Goal: Information Seeking & Learning: Learn about a topic

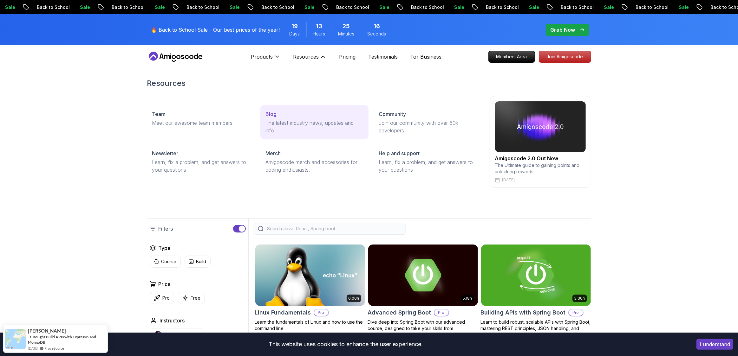
click at [279, 134] on p "The latest industry news, updates and info" at bounding box center [314, 126] width 98 height 15
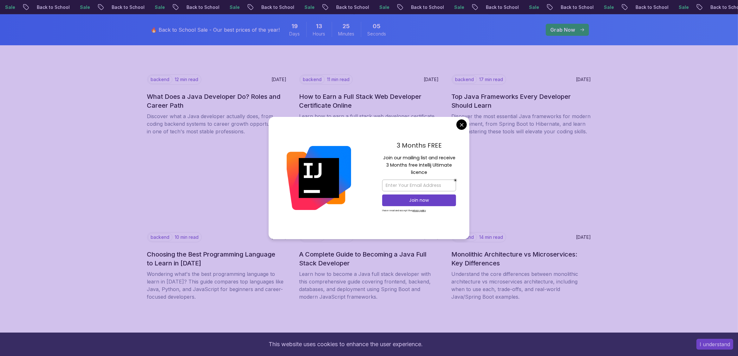
scroll to position [174, 0]
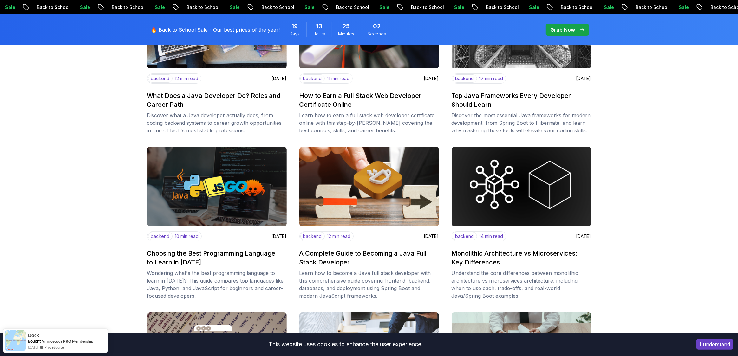
scroll to position [174, 0]
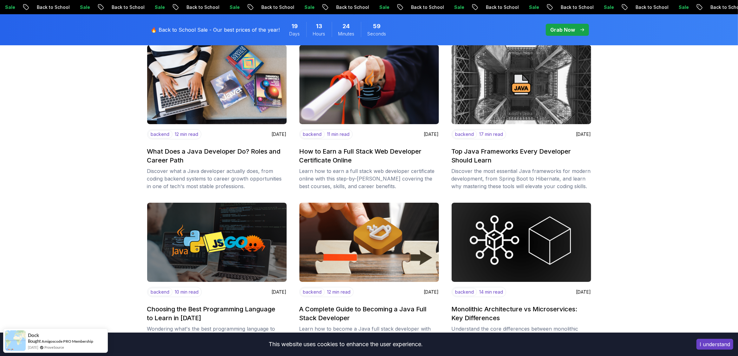
scroll to position [0, 0]
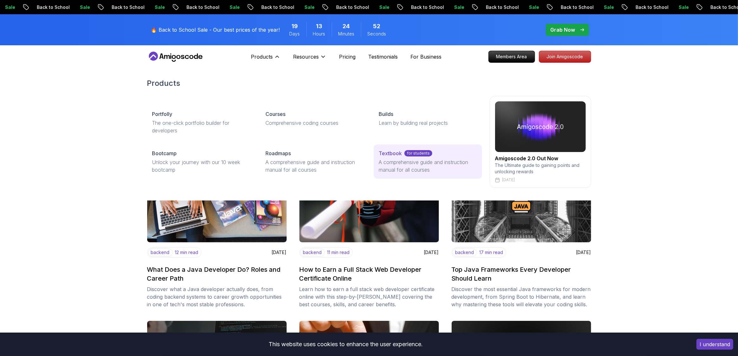
click at [373, 179] on link "Textbook for students A comprehensive guide and instruction manual for all cour…" at bounding box center [427, 162] width 108 height 34
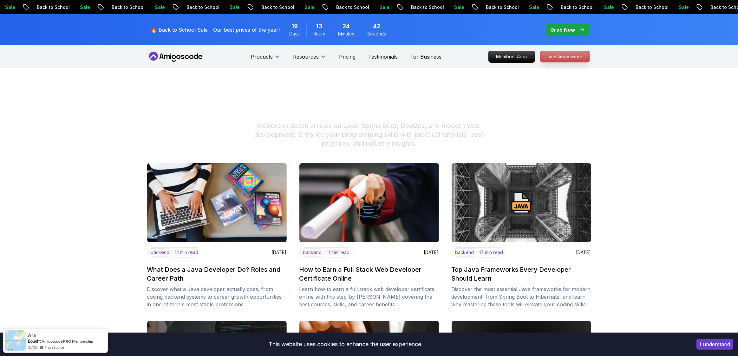
click at [579, 62] on p "Join Amigoscode" at bounding box center [564, 56] width 49 height 11
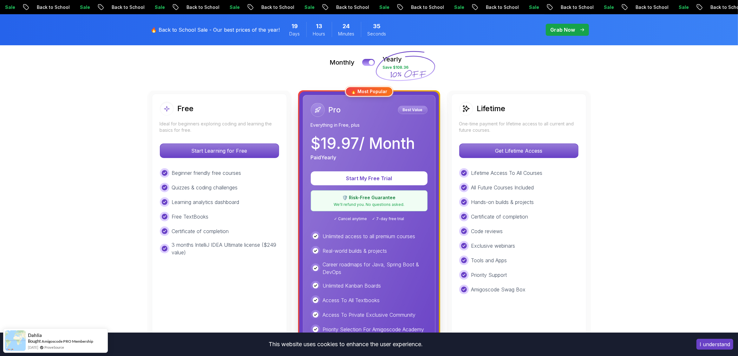
scroll to position [161, 0]
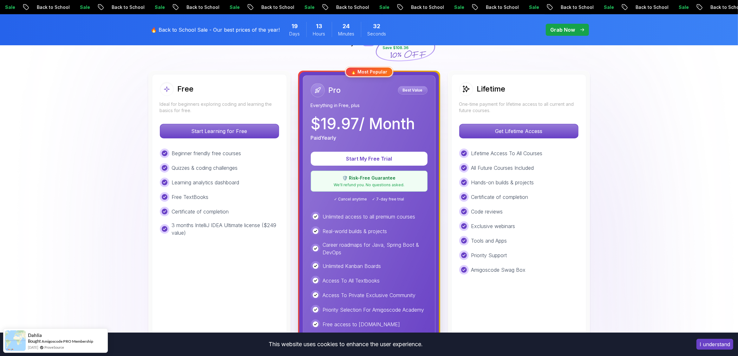
click at [358, 50] on div "Monthly Yearly Save $108.36" at bounding box center [369, 42] width 444 height 15
click at [363, 46] on button at bounding box center [368, 42] width 13 height 7
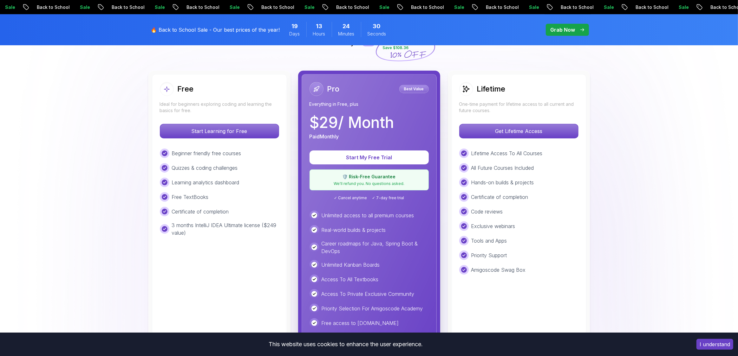
click at [363, 46] on div at bounding box center [365, 42] width 5 height 5
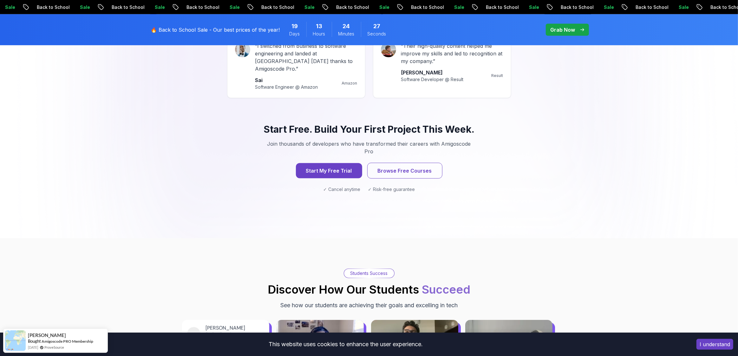
scroll to position [615, 0]
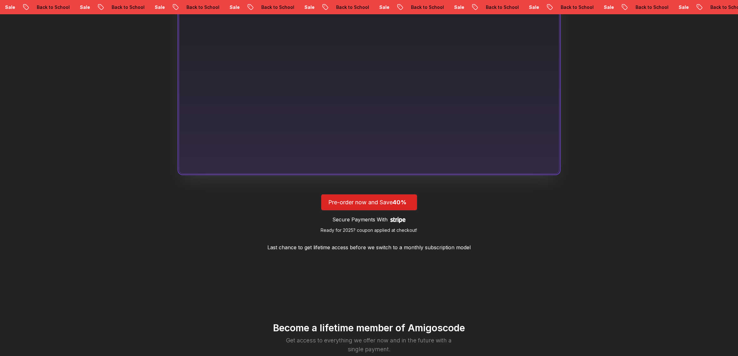
scroll to position [615, 0]
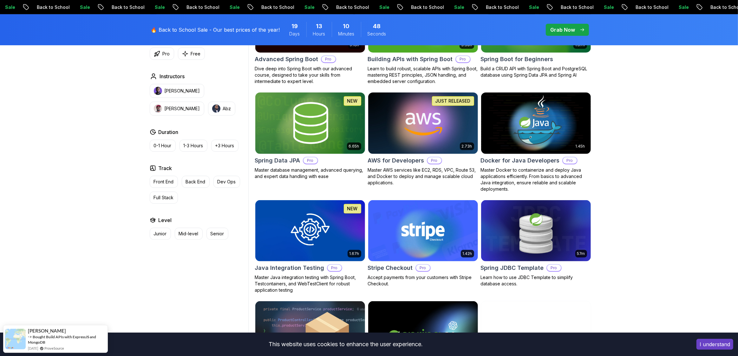
scroll to position [245, 0]
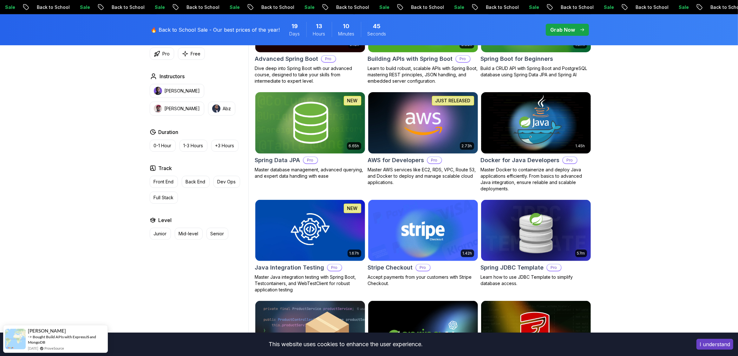
click at [533, 78] on p "Build a CRUD API with Spring Boot and PostgreSQL database using Spring Data JPA…" at bounding box center [536, 71] width 110 height 13
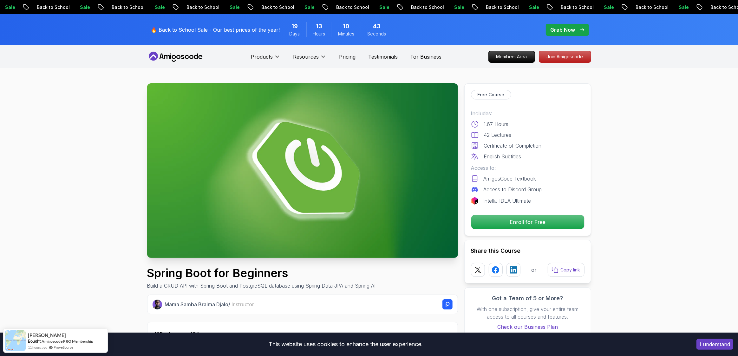
scroll to position [126, 0]
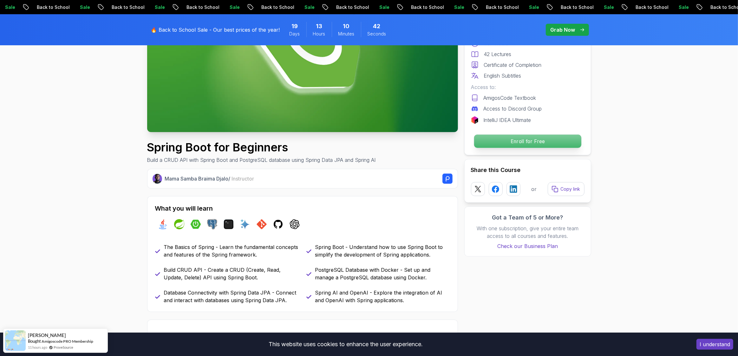
click at [541, 148] on p "Enroll for Free" at bounding box center [527, 141] width 107 height 13
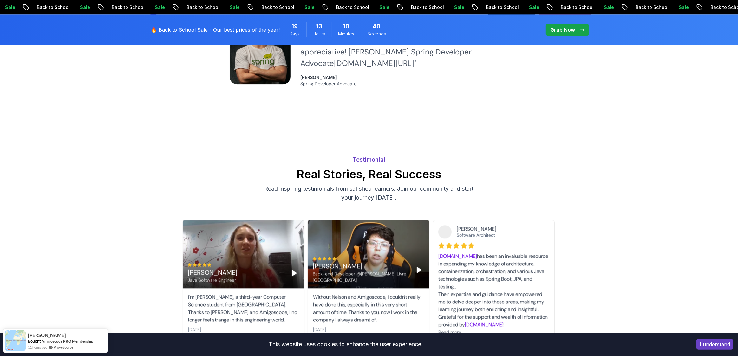
scroll to position [1670, 0]
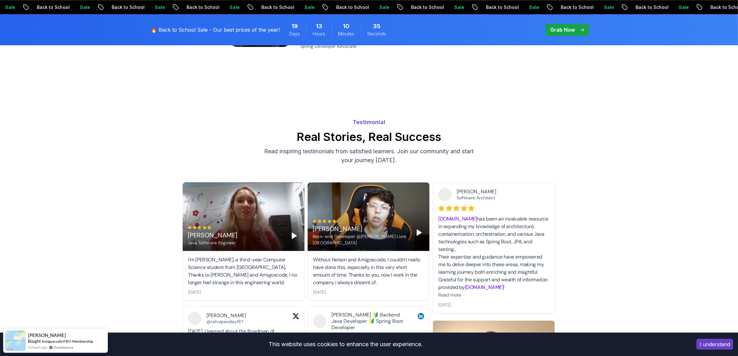
scroll to position [1720, 0]
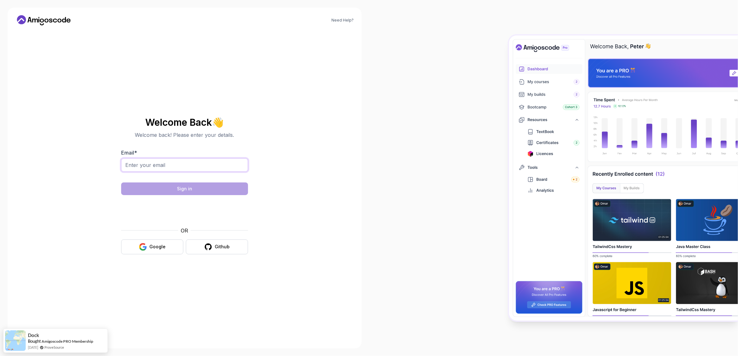
click at [234, 170] on input "Email *" at bounding box center [184, 164] width 127 height 13
type input "bala.prasanv@gmail.com"
click at [336, 175] on div "Need Help? Welcome Back 👋 Welcome back! Please enter your details. Email * bala…" at bounding box center [185, 178] width 354 height 341
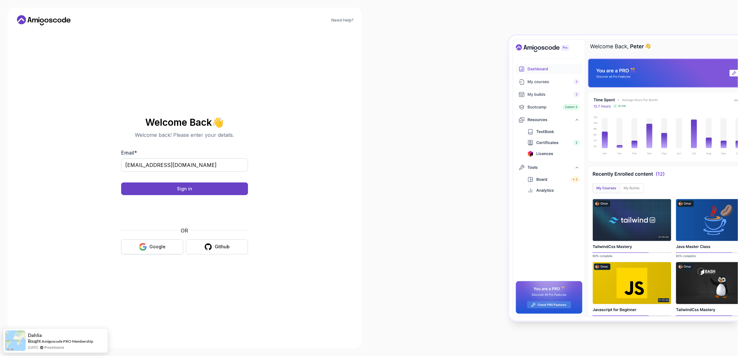
click at [162, 250] on div "Google" at bounding box center [157, 247] width 16 height 6
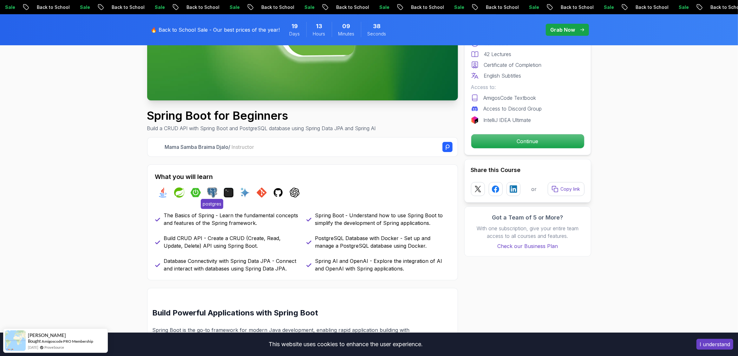
scroll to position [132, 0]
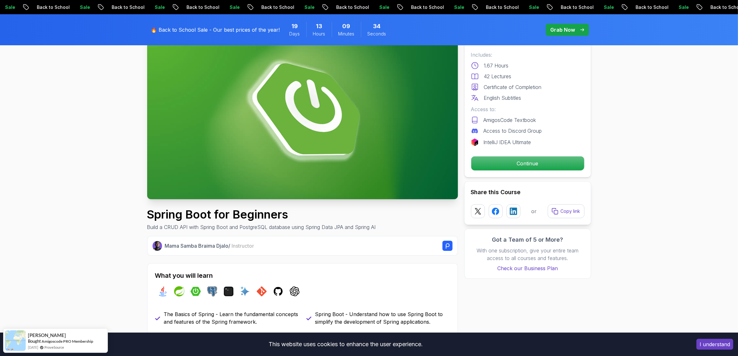
scroll to position [130, 0]
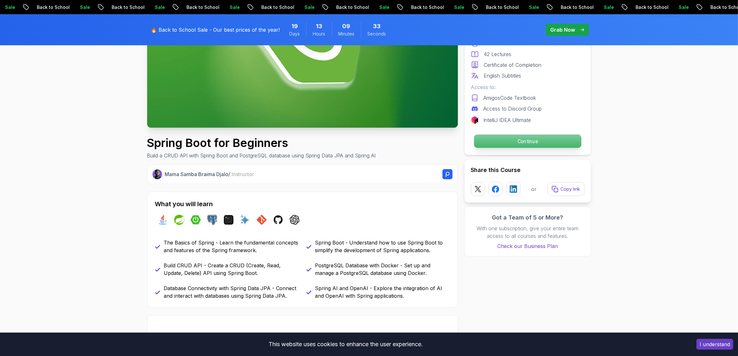
click at [570, 148] on p "Continue" at bounding box center [527, 141] width 107 height 13
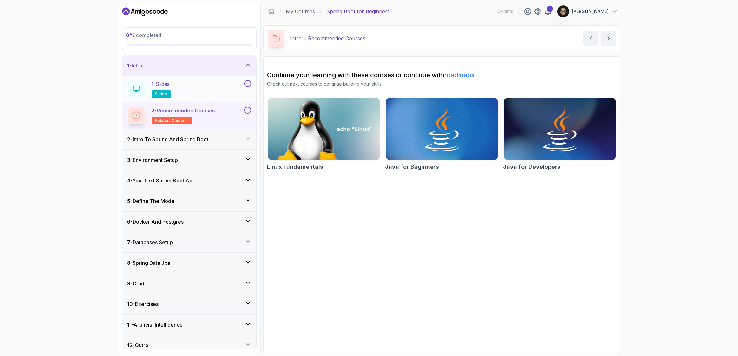
click at [228, 98] on div "1 - Slides slides" at bounding box center [184, 89] width 115 height 18
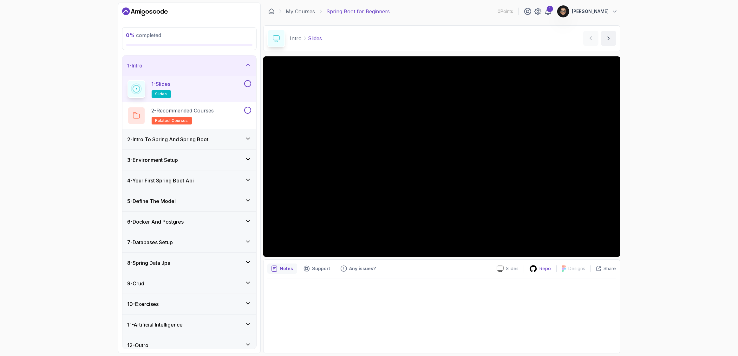
click at [540, 272] on p "Repo" at bounding box center [545, 269] width 11 height 6
click at [199, 114] on p "2 - Recommended Courses" at bounding box center [183, 111] width 62 height 8
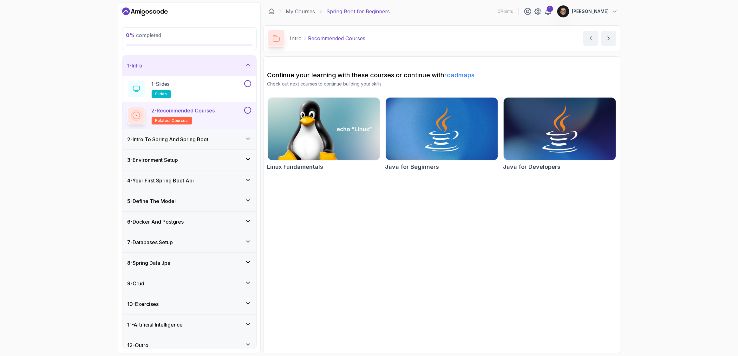
click at [591, 162] on img at bounding box center [560, 129] width 118 height 66
click at [175, 143] on h3 "2 - Intro To Spring And Spring Boot" at bounding box center [167, 140] width 81 height 8
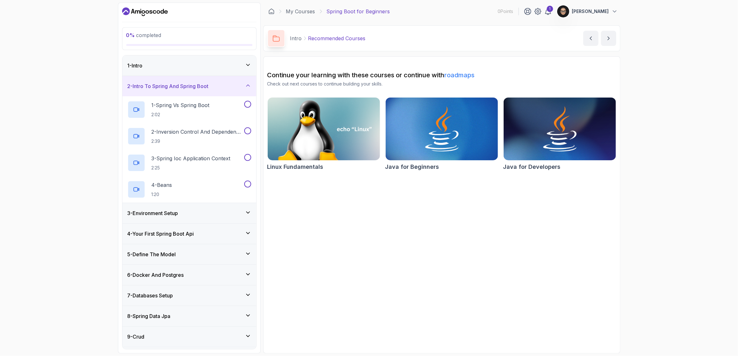
click at [228, 69] on div "1 - Intro" at bounding box center [189, 66] width 124 height 8
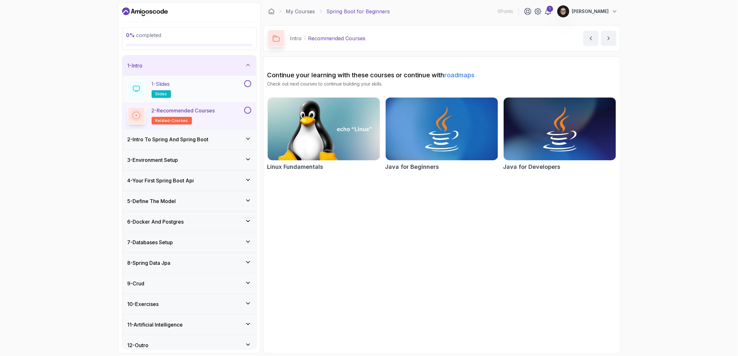
click at [247, 87] on button at bounding box center [247, 83] width 7 height 7
click at [210, 98] on div "1 - Slides slides" at bounding box center [184, 89] width 115 height 18
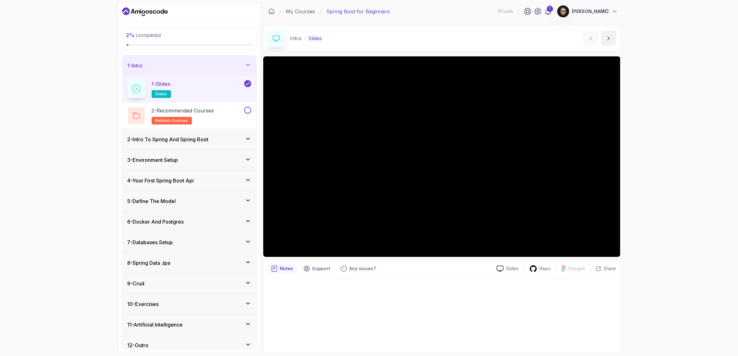
click at [226, 150] on div "2 - Intro To Spring And Spring Boot" at bounding box center [189, 139] width 134 height 20
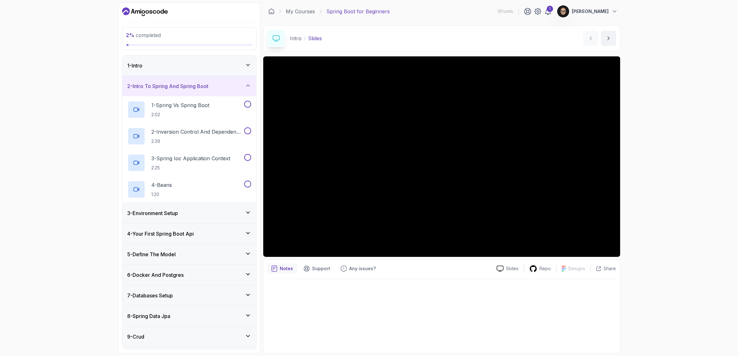
click at [210, 69] on div "1 - Intro" at bounding box center [189, 66] width 124 height 8
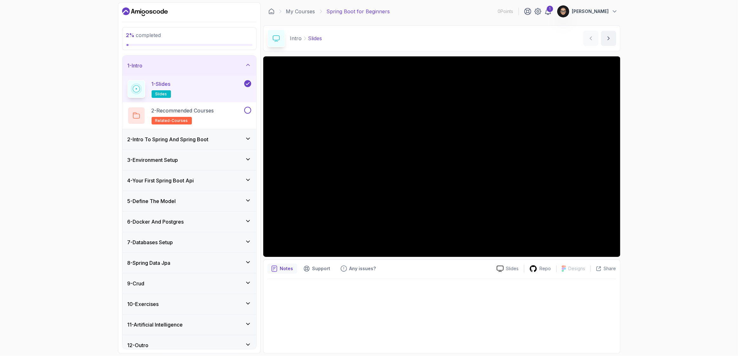
click at [207, 143] on h3 "2 - Intro To Spring And Spring Boot" at bounding box center [167, 140] width 81 height 8
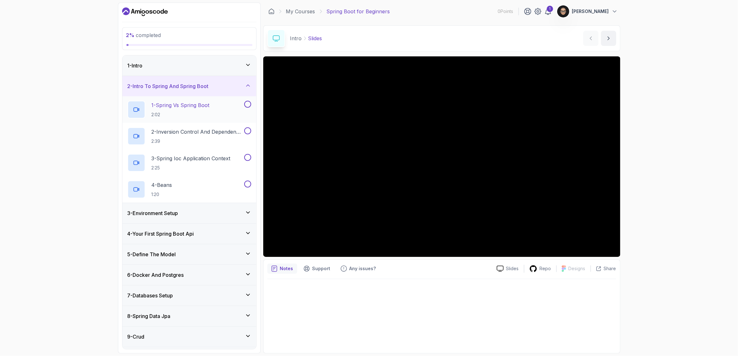
click at [217, 123] on div "1 - Spring Vs Spring Boot 2:02" at bounding box center [189, 109] width 134 height 27
click at [187, 109] on p "1 - Spring Vs Spring Boot" at bounding box center [181, 105] width 58 height 8
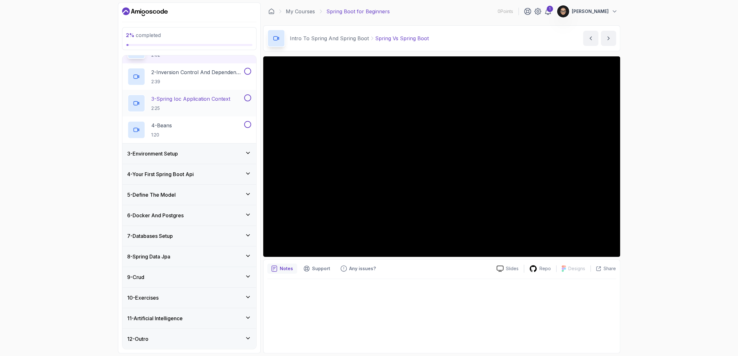
scroll to position [159, 0]
click at [245, 294] on icon at bounding box center [248, 297] width 6 height 6
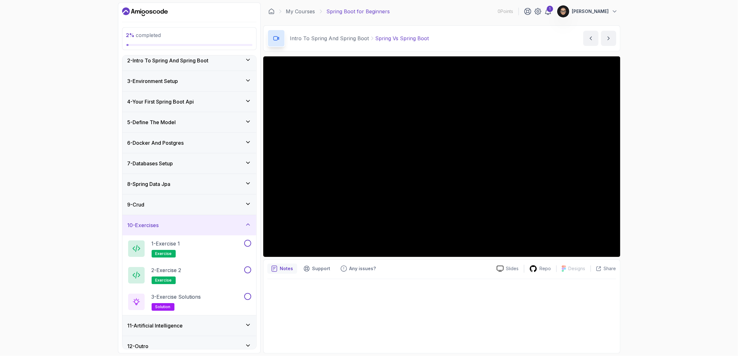
scroll to position [126, 0]
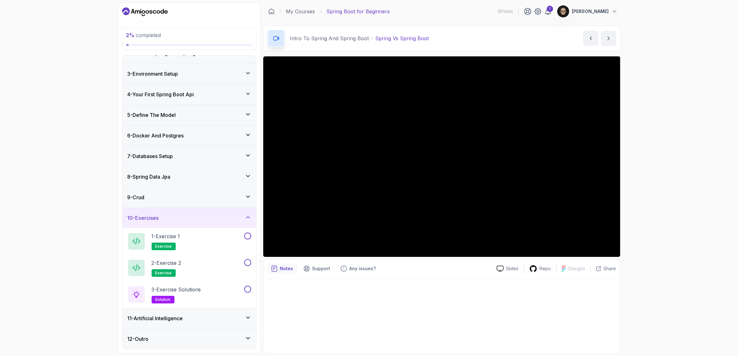
click at [244, 214] on div "10 - Exercises" at bounding box center [189, 218] width 124 height 8
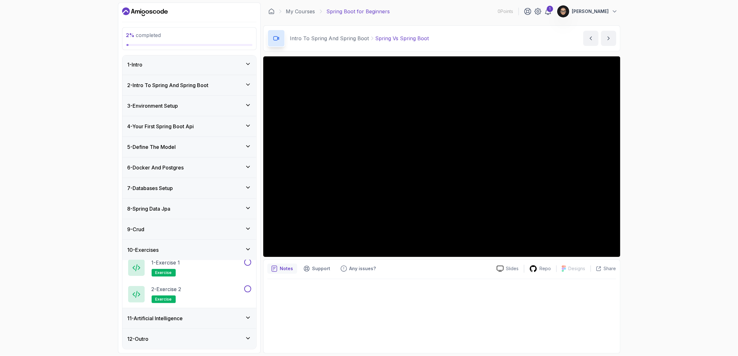
scroll to position [26, 0]
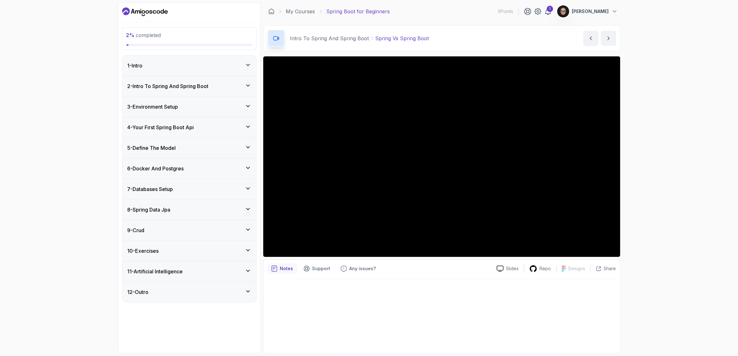
click at [239, 275] on div "11 - Artificial Intelligence" at bounding box center [189, 272] width 124 height 8
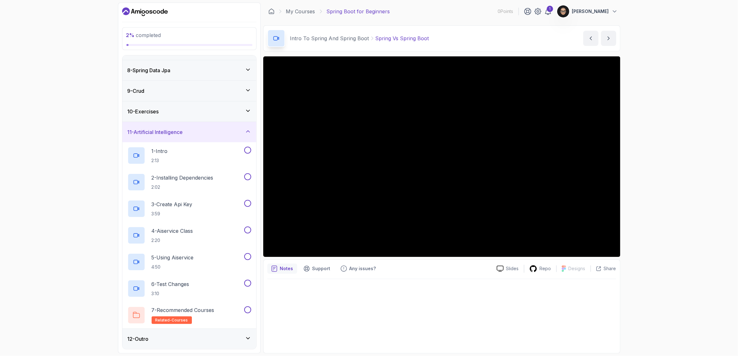
scroll to position [259, 0]
click at [227, 338] on div "12 - Outro" at bounding box center [189, 339] width 124 height 8
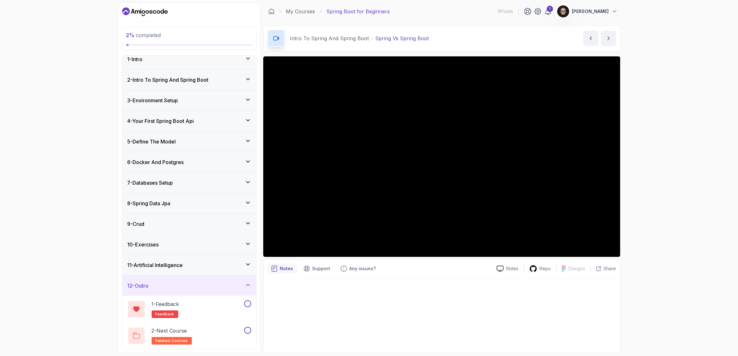
scroll to position [0, 0]
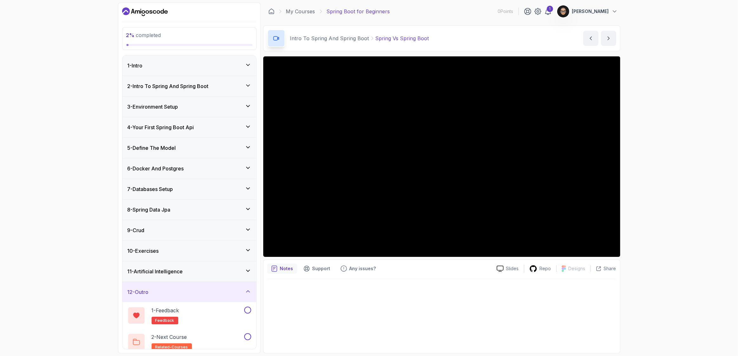
drag, startPoint x: 657, startPoint y: 259, endPoint x: 660, endPoint y: 259, distance: 3.2
click at [657, 259] on div "2 % completed 1 - Intro 2 - Intro To Spring And Spring Boot 3 - Environment Set…" at bounding box center [369, 178] width 738 height 356
click at [315, 13] on link "My Courses" at bounding box center [300, 12] width 29 height 8
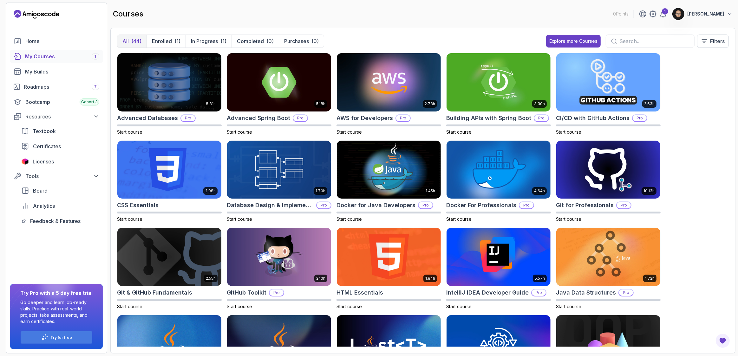
click at [367, 25] on div "courses 0 Points 1 Prasan Bala" at bounding box center [422, 14] width 625 height 23
click at [714, 94] on div "8.31h Advanced Databases Pro Start course 5.18h Advanced Spring Boot Pro Start …" at bounding box center [422, 200] width 611 height 294
click at [471, 123] on h2 "Building APIs with Spring Boot" at bounding box center [488, 118] width 85 height 9
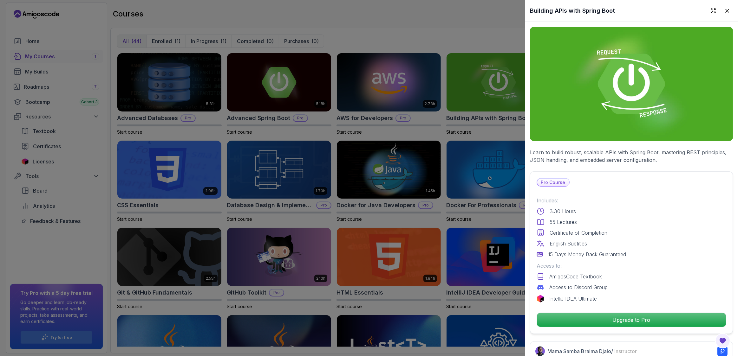
click at [405, 47] on div at bounding box center [369, 178] width 738 height 356
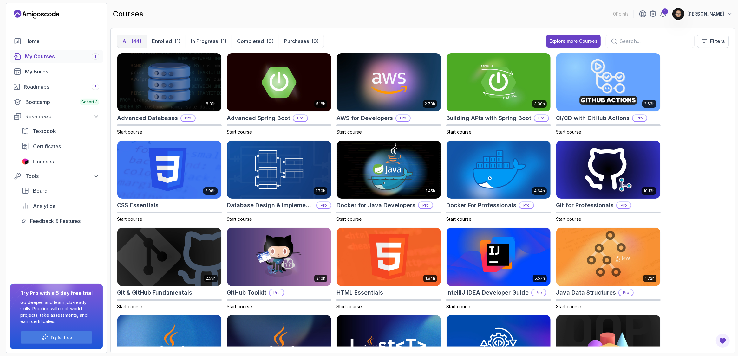
click at [64, 58] on div "Home My Courses 1 My Builds Roadmaps 7 Bootcamp Cohort 3 Resources Textbook Cer…" at bounding box center [56, 131] width 93 height 193
click at [56, 60] on div "My Courses 1" at bounding box center [62, 57] width 74 height 8
click at [172, 45] on p "Enrolled" at bounding box center [162, 41] width 20 height 8
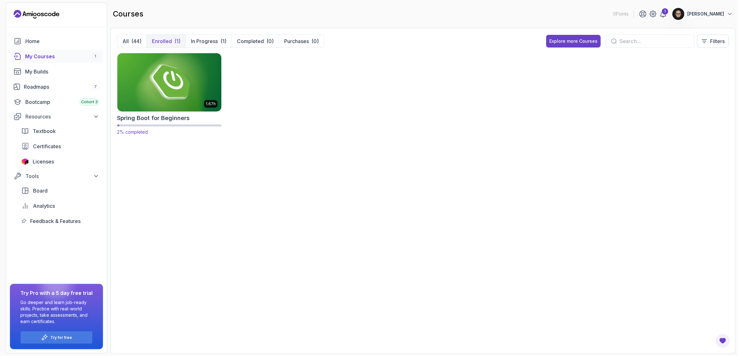
click at [174, 123] on h2 "Spring Boot for Beginners" at bounding box center [153, 118] width 73 height 9
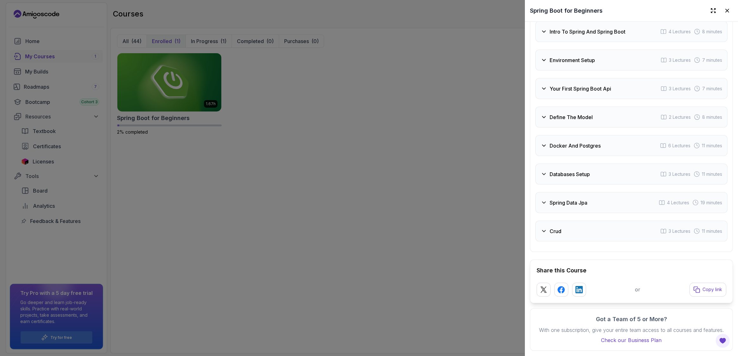
scroll to position [1445, 0]
click at [535, 221] on div "Crud 3 Lectures 11 minutes" at bounding box center [631, 231] width 192 height 21
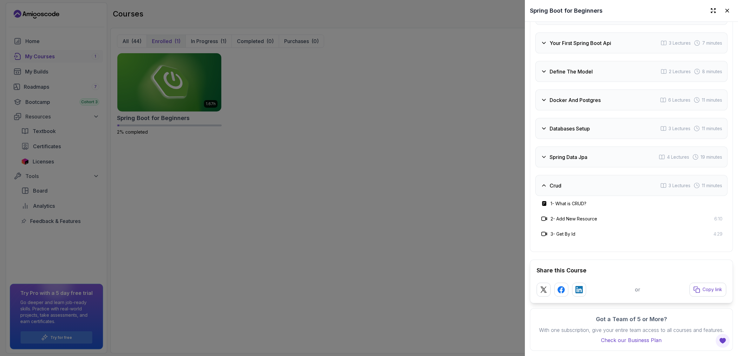
click at [593, 161] on div "Spring Data Jpa 4 Lectures 19 minutes" at bounding box center [631, 157] width 192 height 21
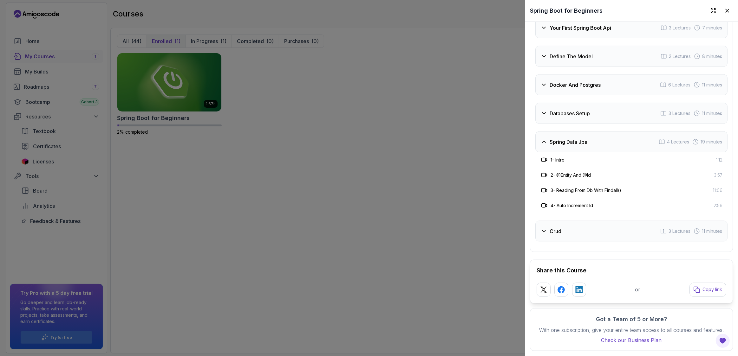
click at [569, 124] on div "Databases Setup 3 Lectures 11 minutes" at bounding box center [631, 113] width 192 height 21
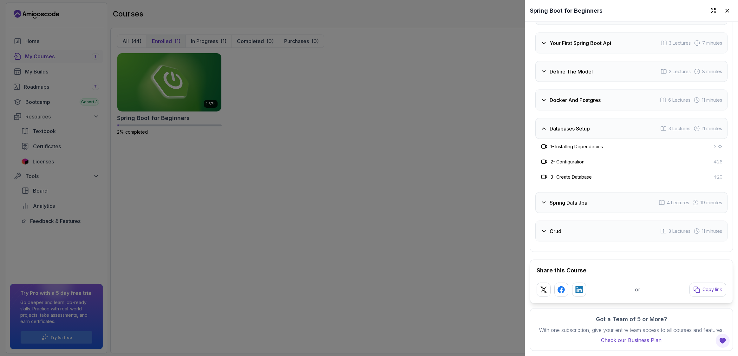
click at [540, 106] on div "Docker And Postgres 6 Lectures 11 minutes" at bounding box center [631, 100] width 192 height 21
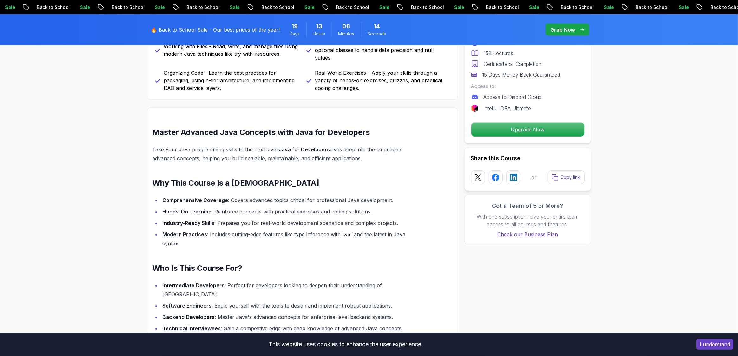
scroll to position [447, 0]
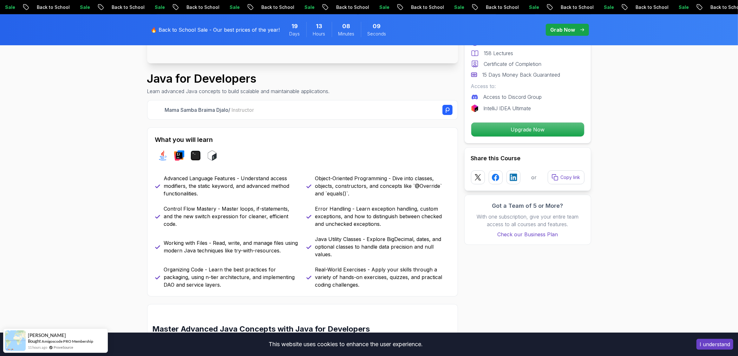
scroll to position [0, 0]
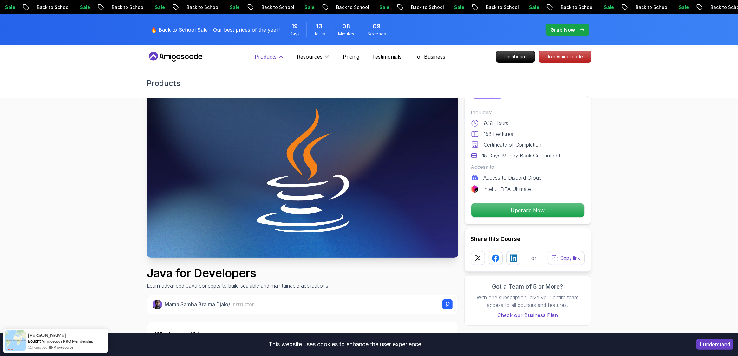
click at [255, 61] on p "Products" at bounding box center [266, 57] width 22 height 8
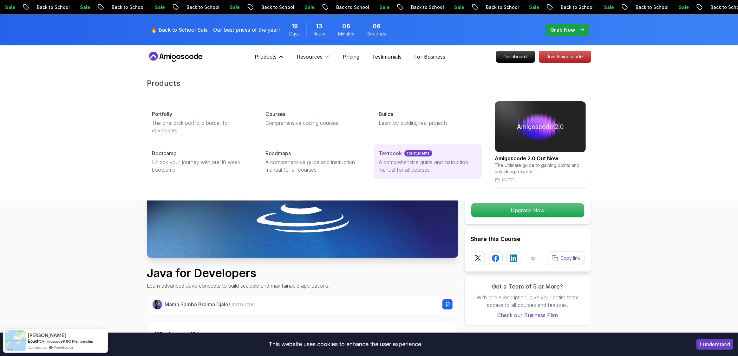
click at [404, 174] on p "A comprehensive guide and instruction manual for all courses" at bounding box center [427, 165] width 98 height 15
